Goal: Information Seeking & Learning: Learn about a topic

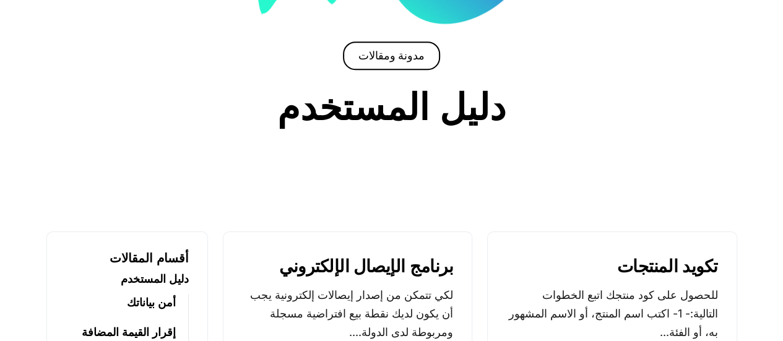
scroll to position [433, 0]
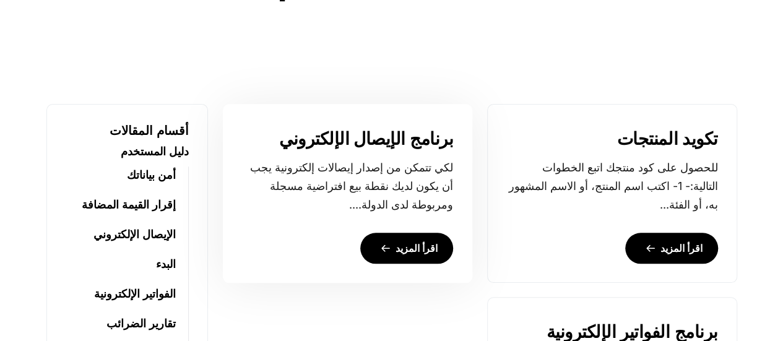
click at [425, 249] on link "اقرأ المزيد" at bounding box center [406, 248] width 93 height 31
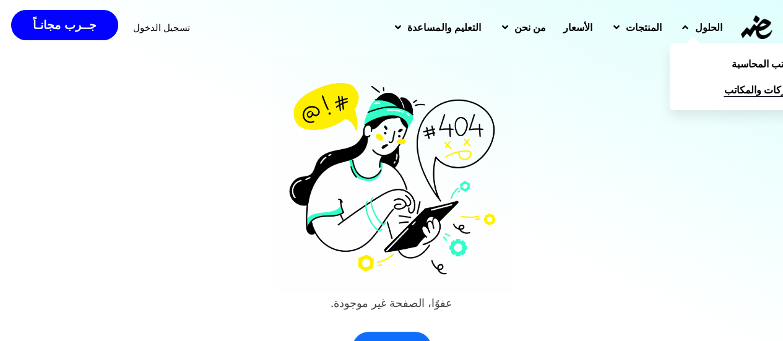
click at [725, 92] on span "الشركات والمكاتب" at bounding box center [761, 89] width 77 height 15
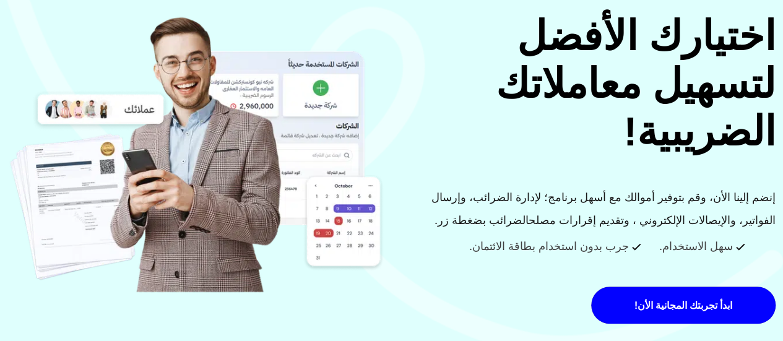
scroll to position [248, 0]
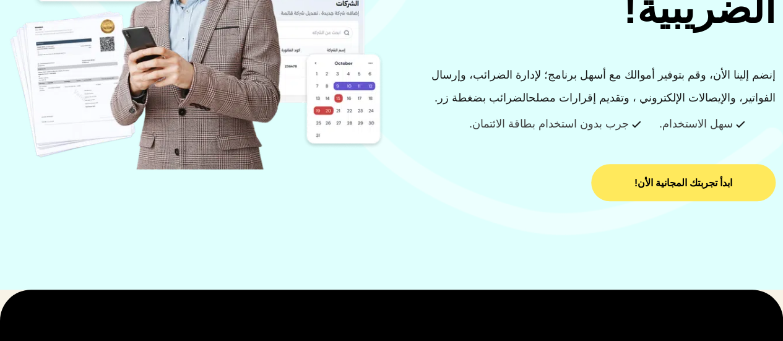
click at [701, 185] on span "ابدأ تجربتك المجانية الأن!" at bounding box center [683, 183] width 98 height 10
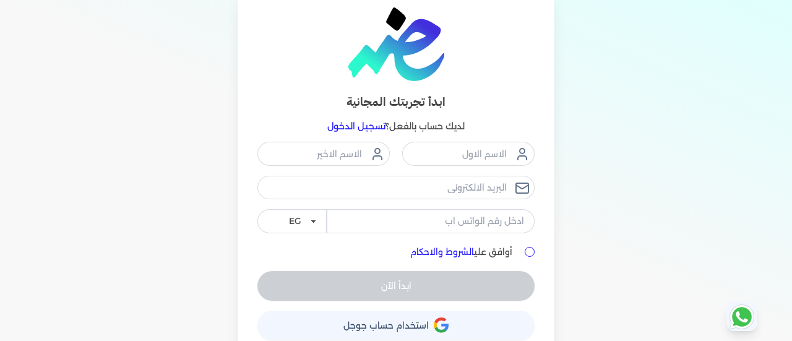
scroll to position [80, 0]
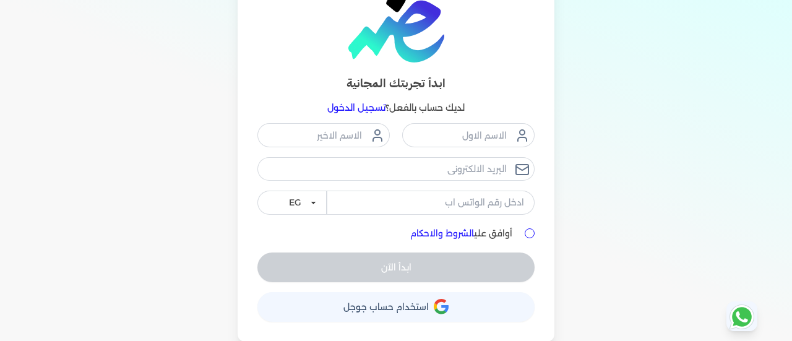
click at [429, 232] on link "الشروط والاحكام" at bounding box center [442, 233] width 64 height 11
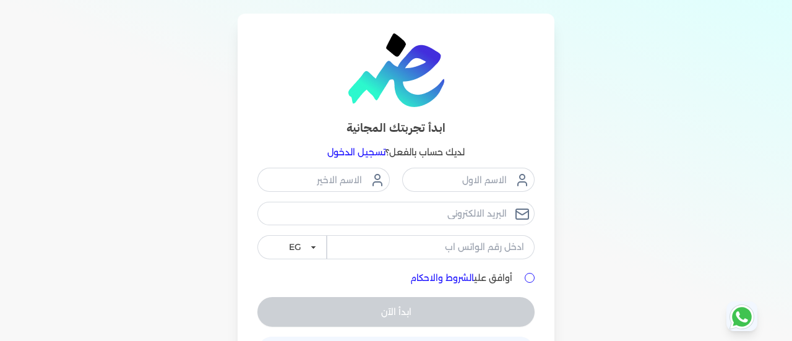
scroll to position [0, 0]
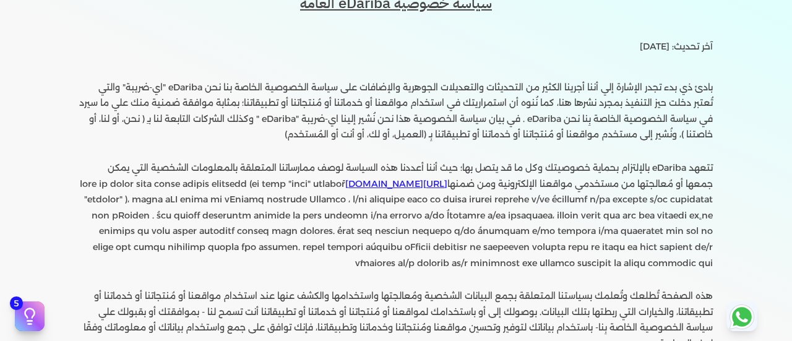
scroll to position [124, 0]
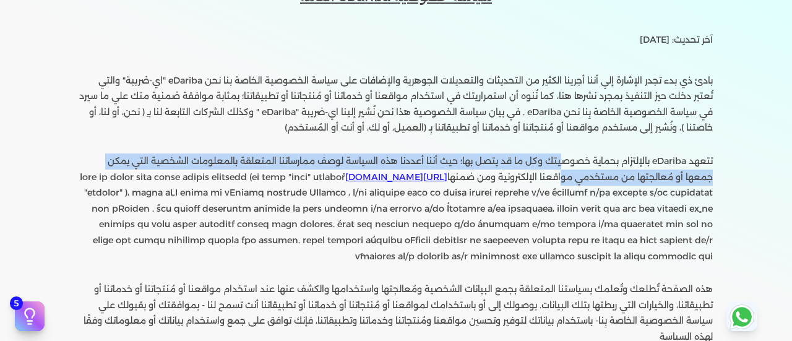
drag, startPoint x: 569, startPoint y: 179, endPoint x: 571, endPoint y: 137, distance: 41.5
click at [571, 137] on div "تتعهد eDariba بالإلتزام بحماية خصوصيتك وكل ما قد يتصل بها؛ حيث أننا أعددنا هذه …" at bounding box center [396, 273] width 634 height 400
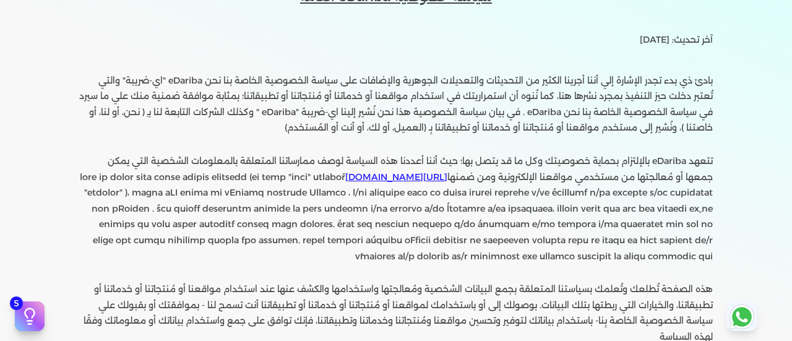
click at [485, 127] on p at bounding box center [396, 104] width 634 height 63
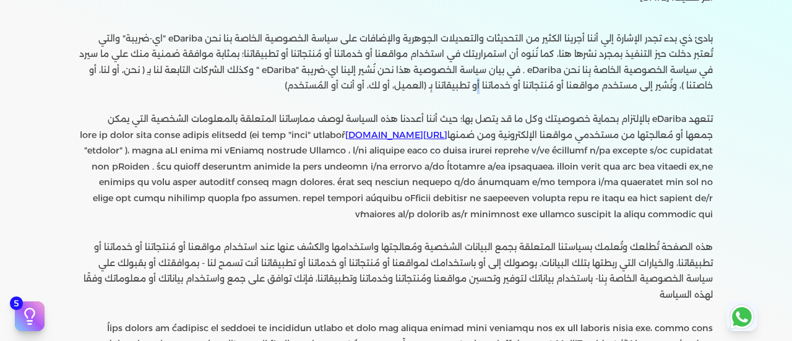
scroll to position [186, 0]
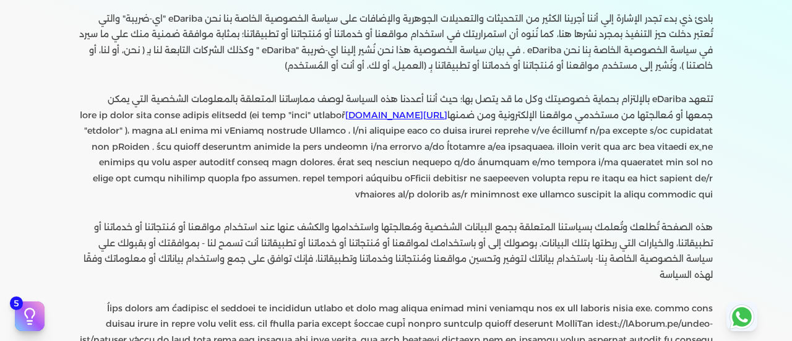
click at [610, 82] on div "تتعهد eDariba بالإلتزام بحماية خصوصيتك وكل ما قد يتصل بها؛ حيث أننا أعددنا هذه …" at bounding box center [396, 211] width 634 height 400
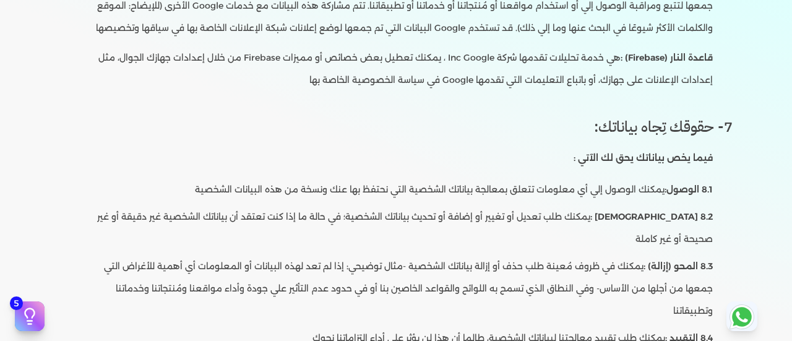
scroll to position [2783, 0]
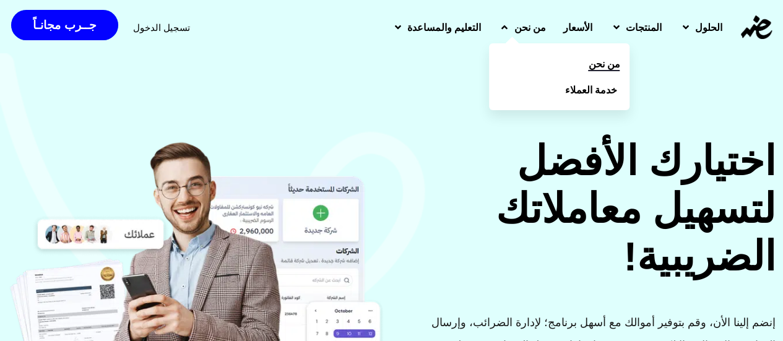
click at [588, 61] on span "من نحن" at bounding box center [604, 63] width 32 height 15
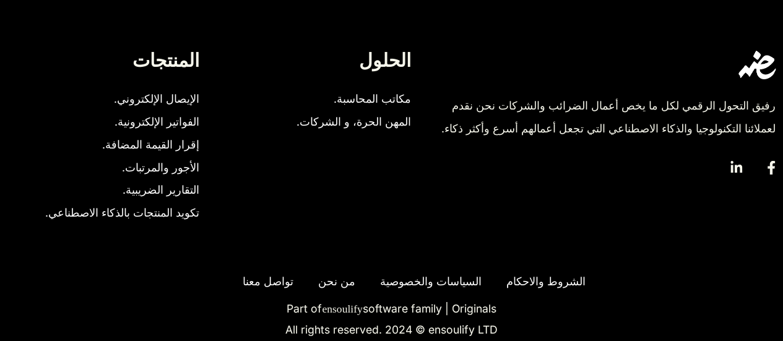
scroll to position [2188, 0]
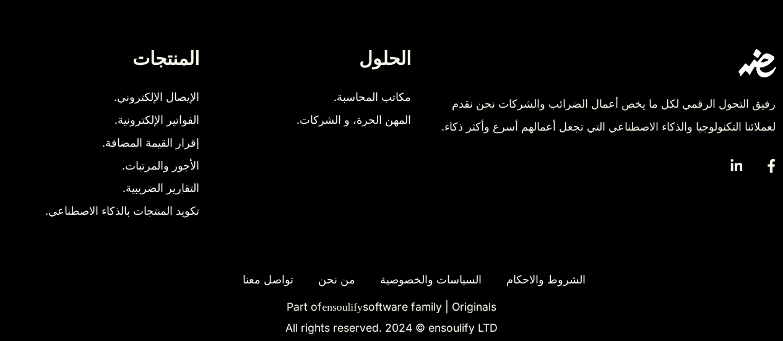
click at [331, 269] on span "من نحن" at bounding box center [333, 280] width 43 height 23
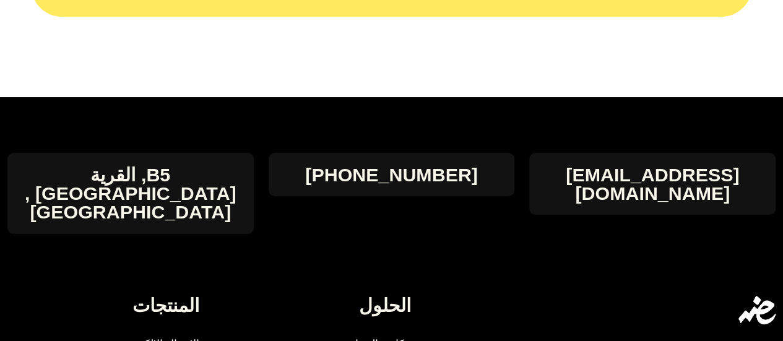
scroll to position [2064, 0]
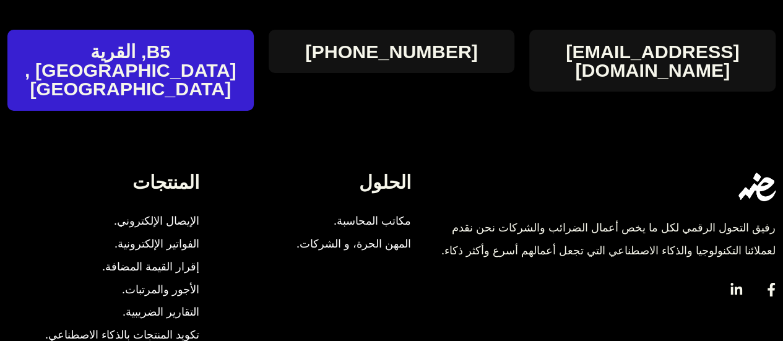
click at [208, 54] on h4 "B5, القرية [GEOGRAPHIC_DATA] , [GEOGRAPHIC_DATA]" at bounding box center [130, 70] width 246 height 56
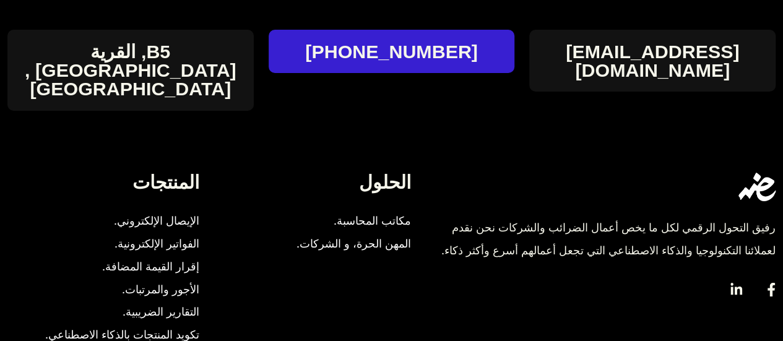
click at [314, 43] on h4 "[PHONE_NUMBER]" at bounding box center [392, 51] width 246 height 19
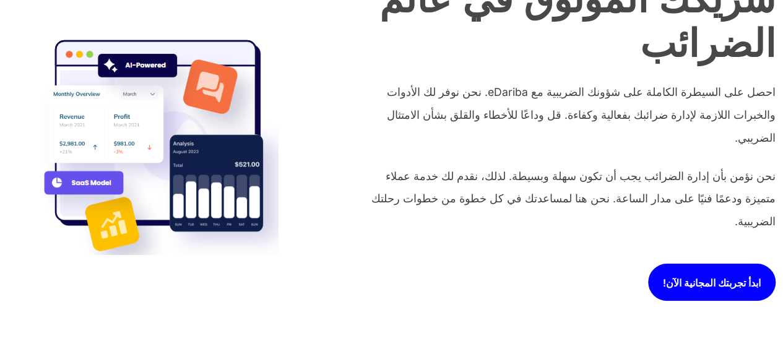
scroll to position [1012, 0]
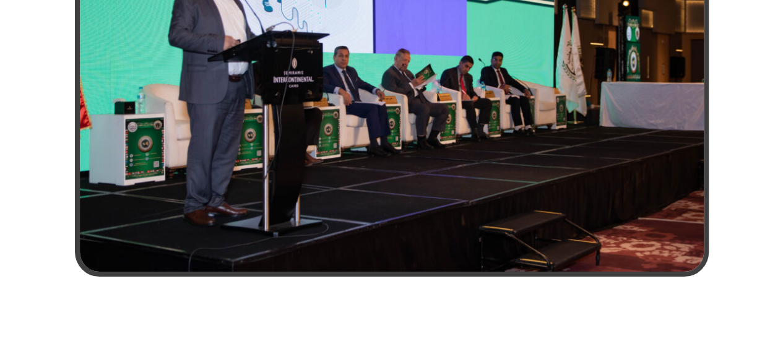
scroll to position [557, 0]
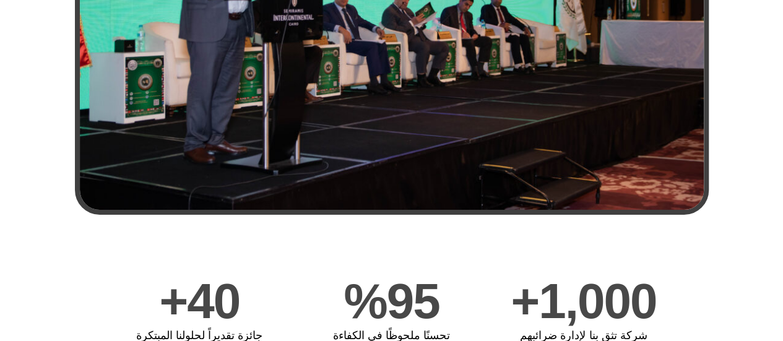
click at [291, 65] on img at bounding box center [392, 2] width 634 height 426
click at [283, 25] on img at bounding box center [392, 2] width 634 height 426
click at [220, 22] on img at bounding box center [392, 2] width 634 height 426
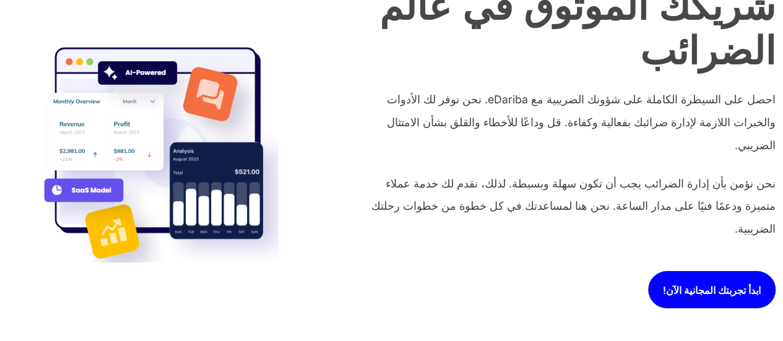
scroll to position [1052, 0]
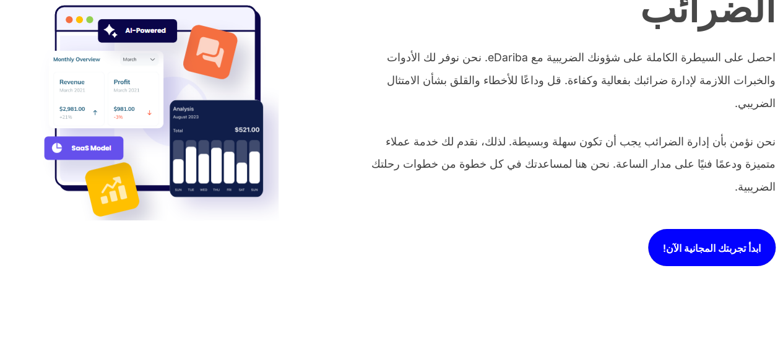
click at [261, 173] on img at bounding box center [156, 108] width 243 height 223
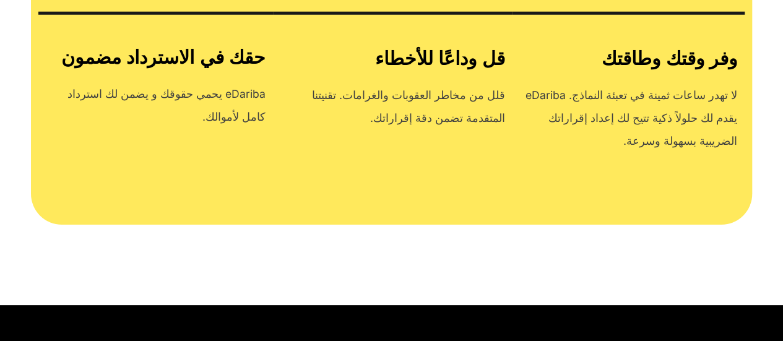
scroll to position [2188, 0]
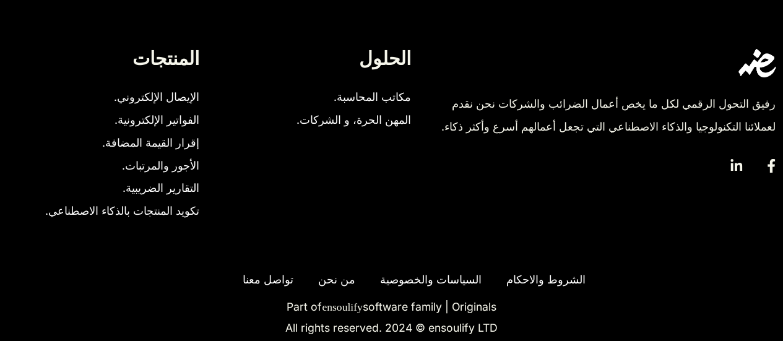
click at [326, 302] on link "ensoulify" at bounding box center [342, 307] width 40 height 11
